Goal: Task Accomplishment & Management: Manage account settings

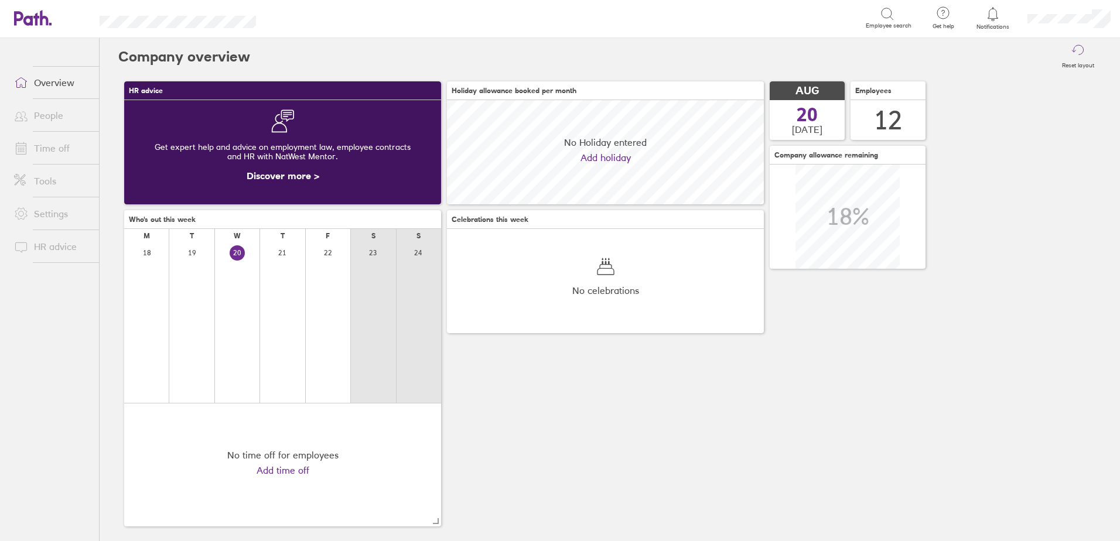
scroll to position [104, 317]
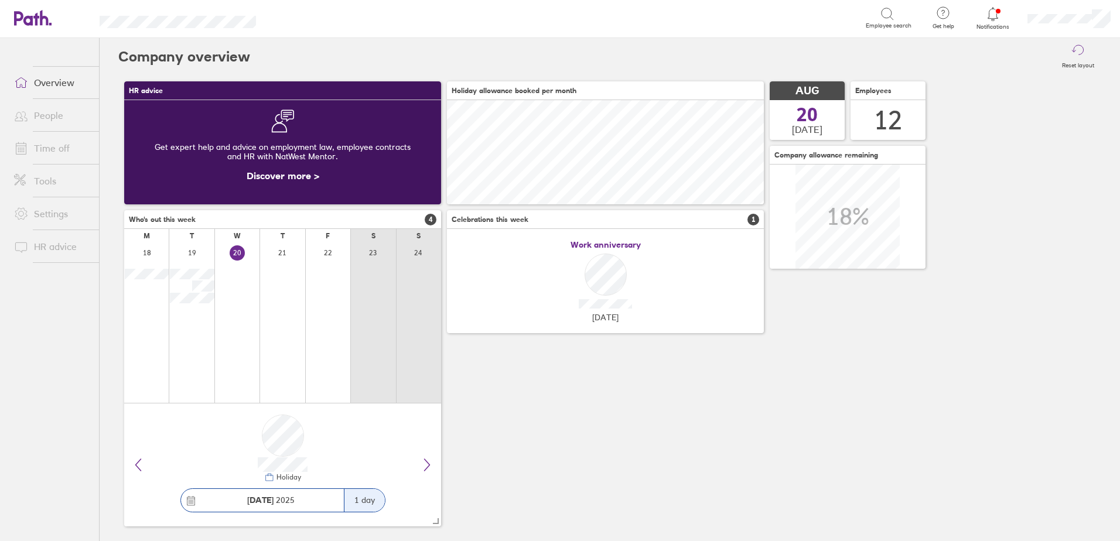
click at [994, 13] on icon at bounding box center [993, 14] width 14 height 14
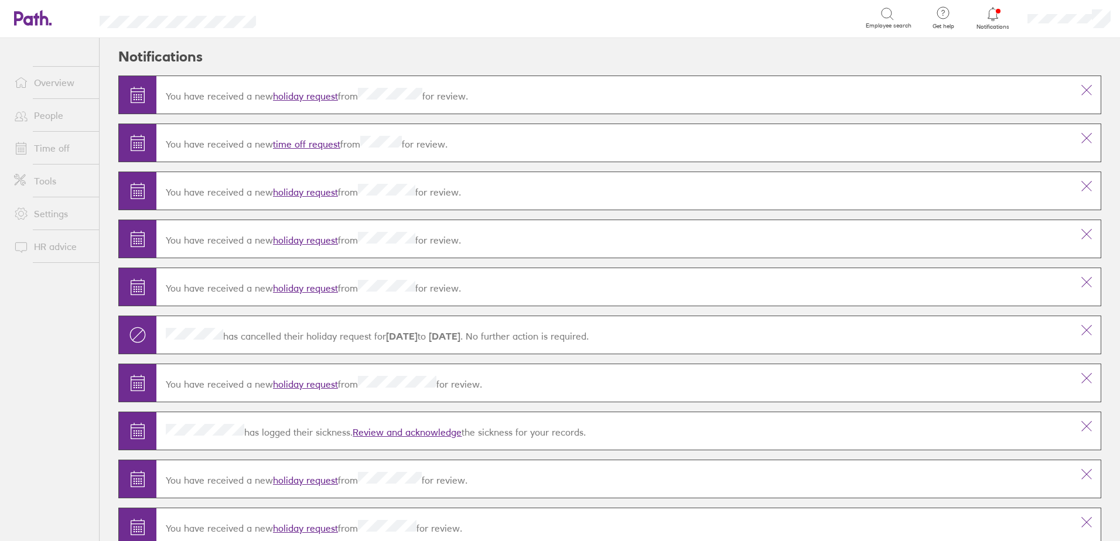
click at [295, 101] on div "You have received a new holiday request from for review." at bounding box center [614, 95] width 916 height 33
click at [296, 95] on link "holiday request" at bounding box center [305, 96] width 65 height 12
